Goal: Check status: Check status

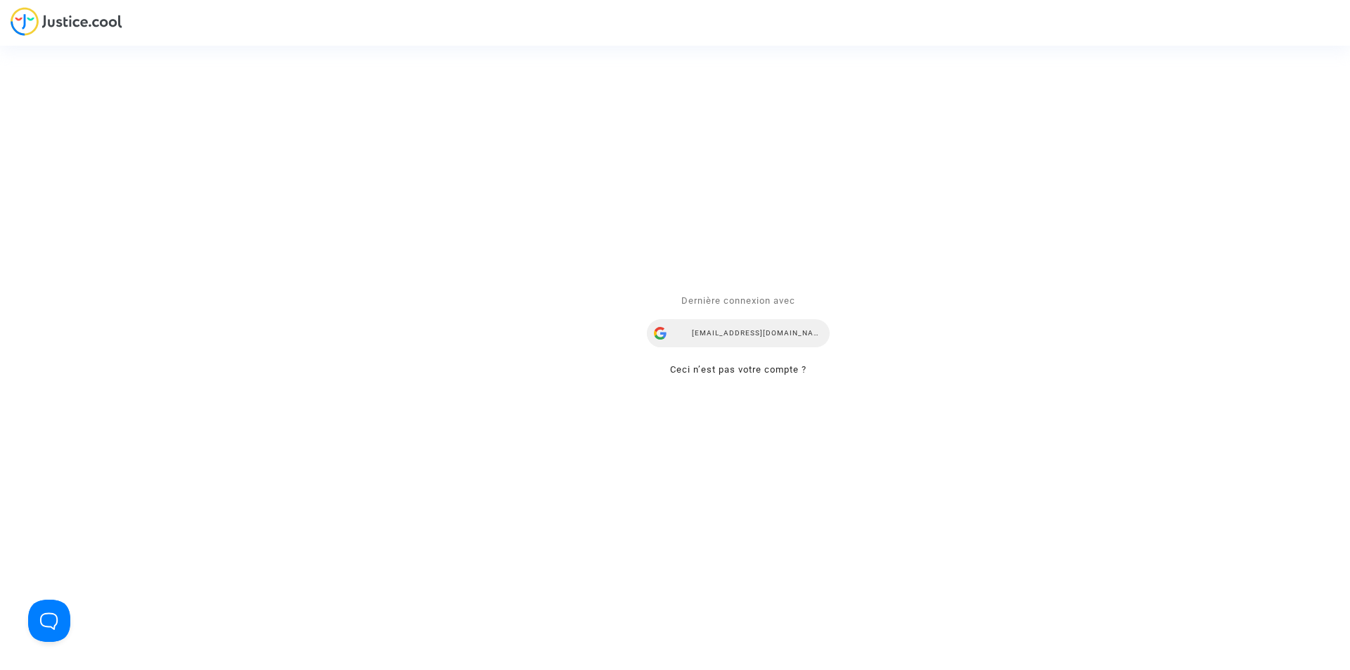
click at [733, 330] on div "ebacelo@reclamaciondevuelos.com" at bounding box center [738, 333] width 183 height 28
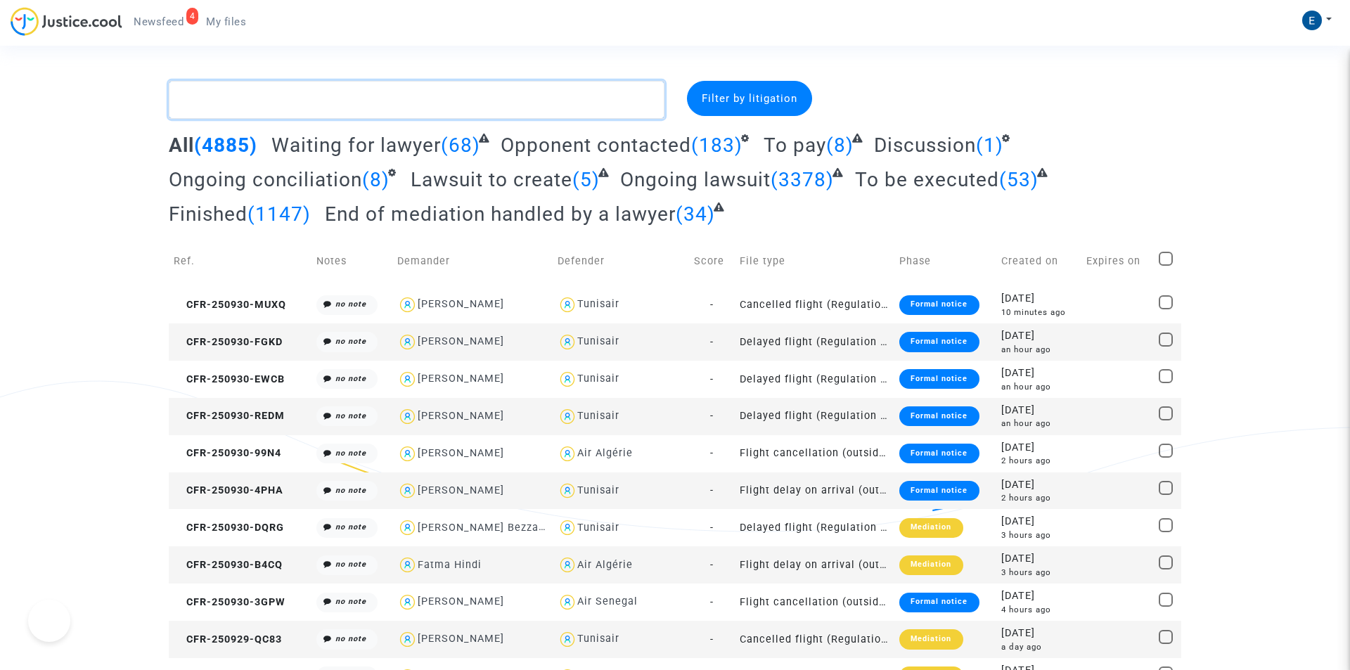
click at [245, 96] on textarea at bounding box center [417, 100] width 496 height 38
paste textarea "Babo"
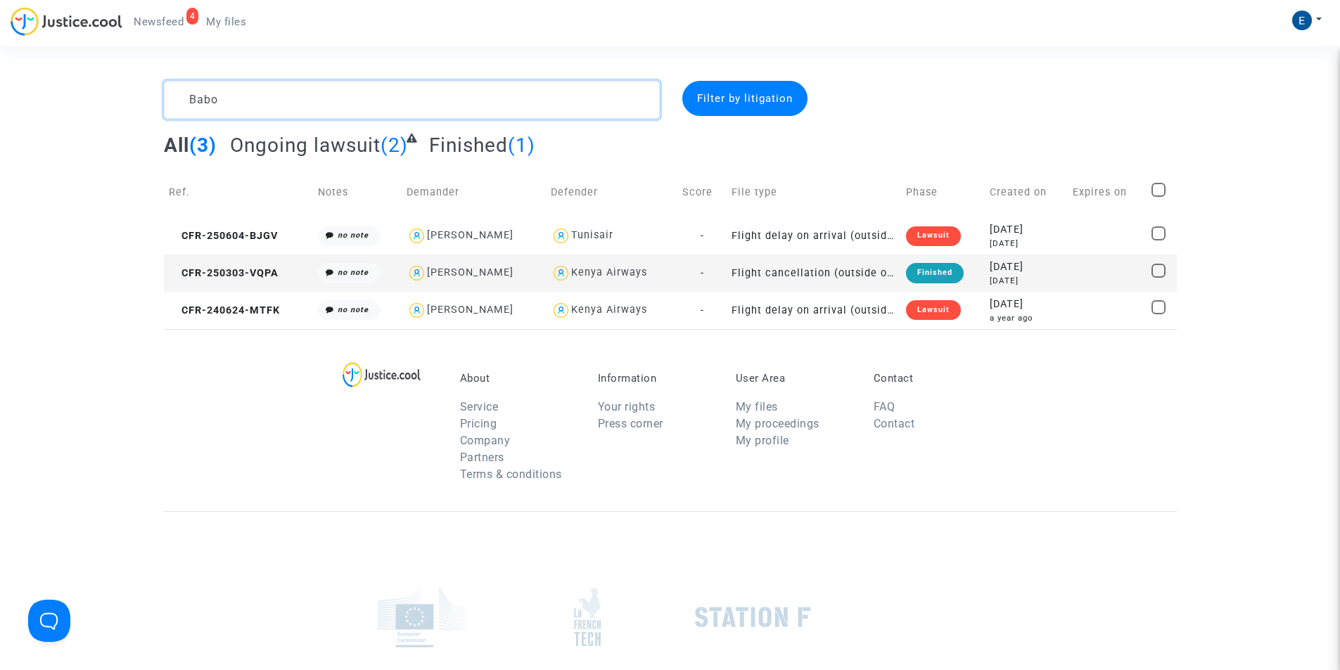
type textarea "Babo"
